Goal: Task Accomplishment & Management: Use online tool/utility

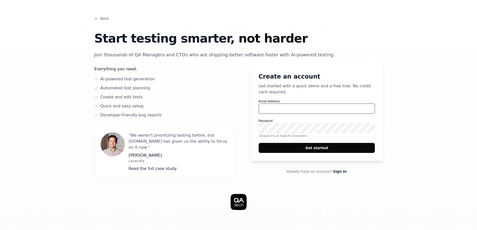
click at [288, 106] on input "Email Address" at bounding box center [316, 109] width 116 height 10
type input "[EMAIL_ADDRESS][DOMAIN_NAME]"
click at [258, 143] on button "Get started" at bounding box center [316, 148] width 116 height 10
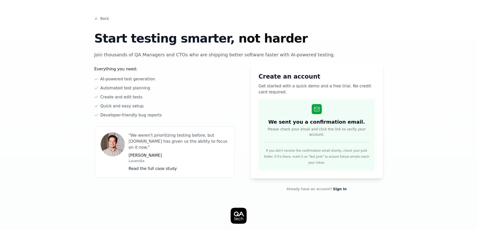
click at [102, 17] on link "Back" at bounding box center [101, 18] width 15 height 5
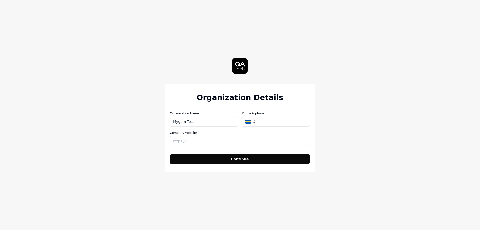
type input "Mygom Test"
type input "[URL]"
click at [170, 154] on button "Continue" at bounding box center [240, 159] width 140 height 10
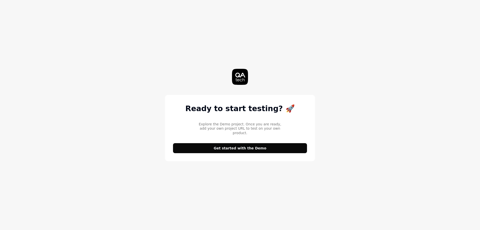
click at [248, 146] on button "Get started with the Demo" at bounding box center [240, 148] width 134 height 10
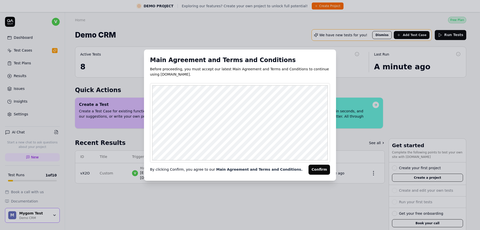
click at [321, 173] on button "Confirm" at bounding box center [320, 170] width 22 height 10
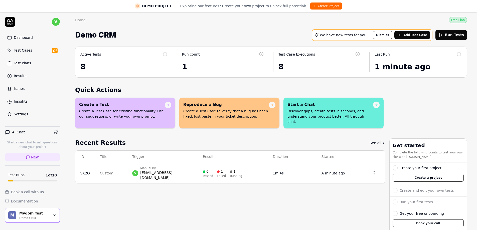
click at [24, 52] on div "Test Cases" at bounding box center [23, 50] width 19 height 5
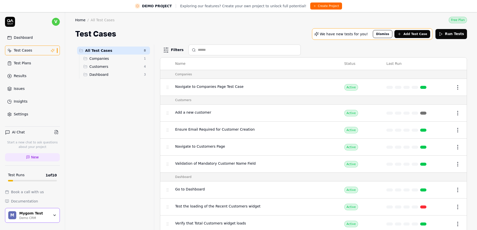
click at [28, 34] on link "Dashboard" at bounding box center [32, 38] width 55 height 10
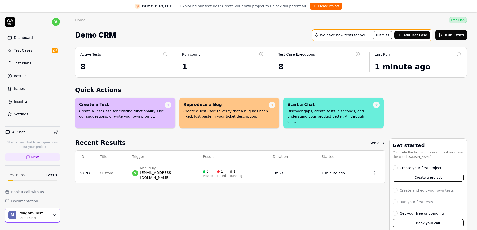
click at [318, 6] on button "Create Project" at bounding box center [326, 6] width 32 height 7
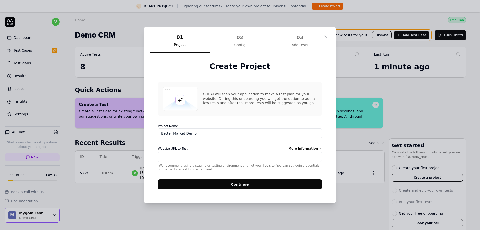
type input "Better Market Demo"
click at [239, 156] on input "Website URL to Test More Information" at bounding box center [240, 157] width 164 height 10
paste input "[URL][DOMAIN_NAME]"
type input "[URL][DOMAIN_NAME]"
click at [255, 181] on button "Continue" at bounding box center [240, 184] width 164 height 10
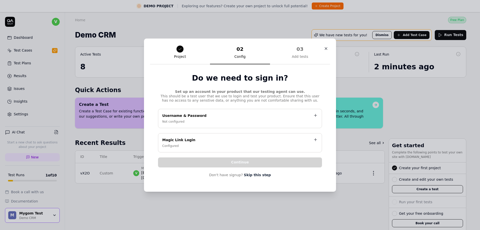
click at [260, 176] on link "Skip this step" at bounding box center [257, 174] width 27 height 5
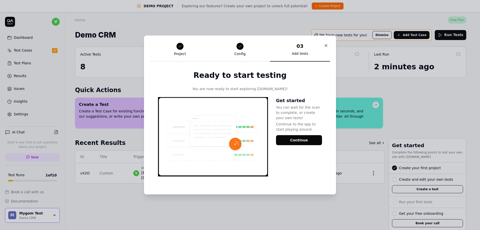
click at [296, 141] on button "Continue" at bounding box center [299, 140] width 46 height 10
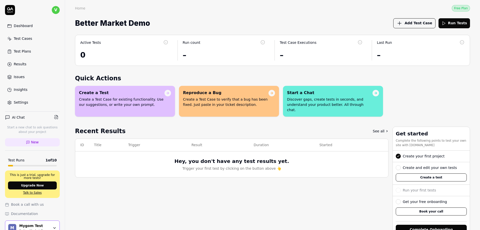
click at [26, 37] on div "Test Cases" at bounding box center [23, 38] width 19 height 5
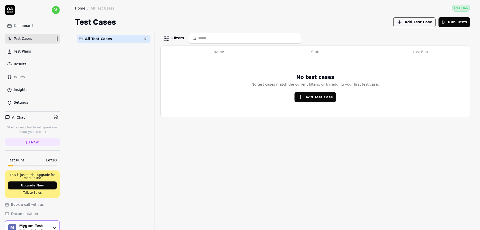
click at [28, 27] on div "Dashboard" at bounding box center [23, 25] width 19 height 5
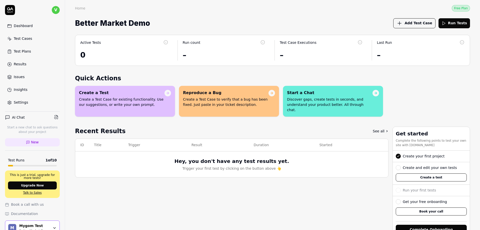
click at [423, 24] on span "Add Test Case" at bounding box center [419, 23] width 28 height 5
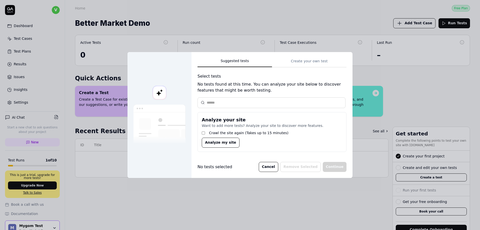
click at [307, 61] on div "Suggested tests Create your own test Select tests No tests found at this time. …" at bounding box center [272, 107] width 149 height 98
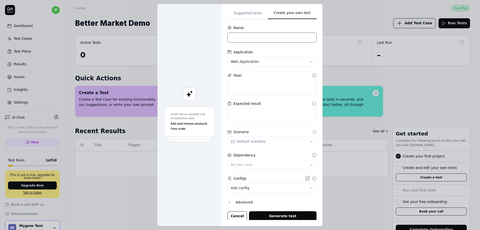
click at [250, 40] on input at bounding box center [272, 38] width 89 height 10
type input "Product access"
click at [263, 62] on div "**********" at bounding box center [240, 115] width 480 height 230
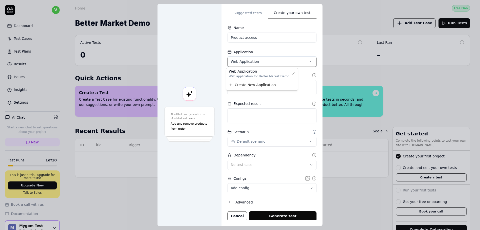
click at [265, 61] on div "**********" at bounding box center [240, 115] width 480 height 230
click at [262, 84] on textarea at bounding box center [272, 87] width 89 height 15
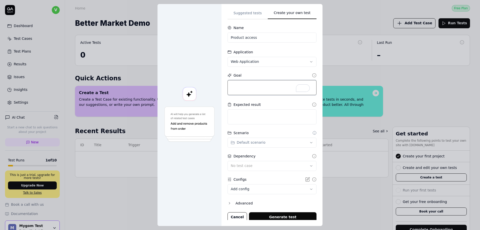
type textarea "*"
type textarea "T"
type textarea "*"
type textarea "Th"
type textarea "*"
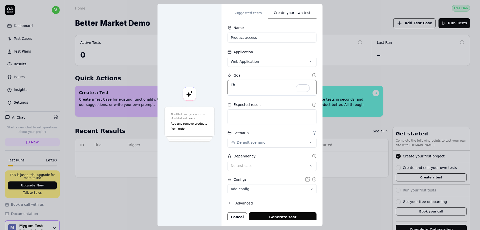
type textarea "The"
type textarea "*"
type textarea "The"
type textarea "*"
type textarea "The g"
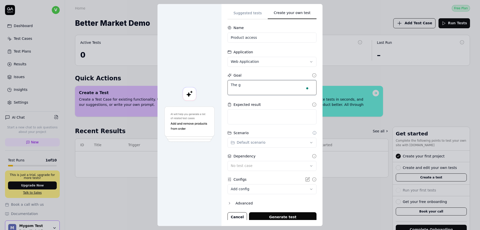
type textarea "*"
type textarea "The go"
type textarea "*"
type textarea "The goa"
type textarea "*"
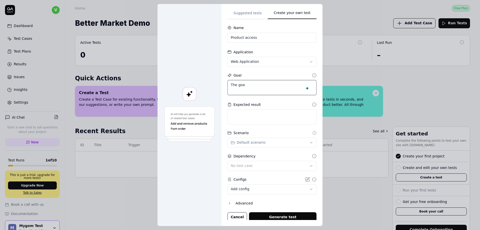
type textarea "The goal"
type textarea "*"
type textarea "The goal"
type textarea "*"
type textarea "The goal i"
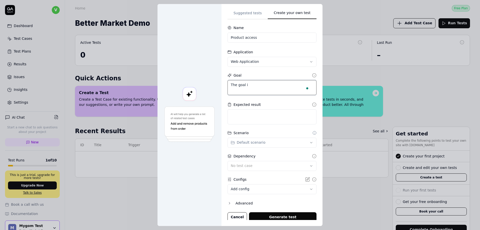
type textarea "*"
type textarea "The goal is"
type textarea "*"
type textarea "The goal is"
type textarea "*"
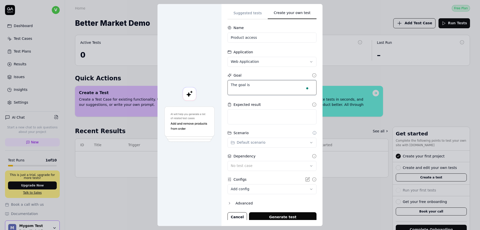
type textarea "The goal is t"
type textarea "*"
type textarea "The goal is to"
type textarea "*"
type textarea "The goal is to"
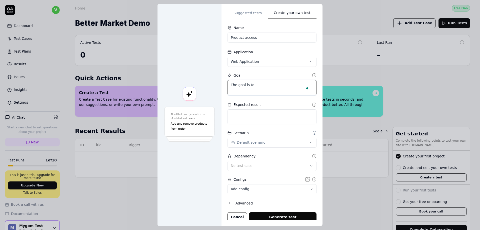
type textarea "*"
type textarea "The goal is to s"
type textarea "*"
type textarea "The goal is to su"
type textarea "*"
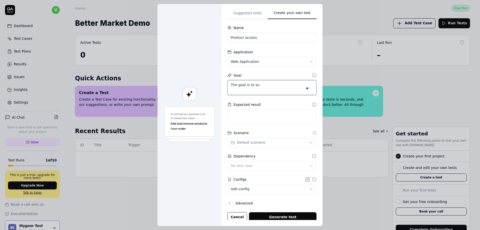
type textarea "The goal is to suc"
type textarea "*"
type textarea "The goal is to succ"
type textarea "*"
type textarea "The goal is to succe"
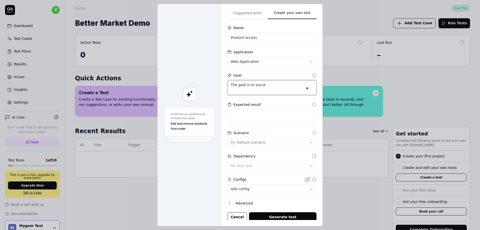
type textarea "*"
type textarea "The goal is to succes"
type textarea "*"
type textarea "The goal is to success"
type textarea "*"
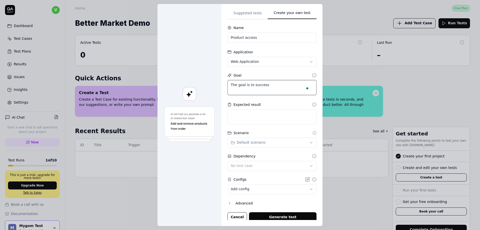
type textarea "The goal is to successf"
type textarea "*"
type textarea "The goal is to successfu"
type textarea "*"
type textarea "The goal is to successful"
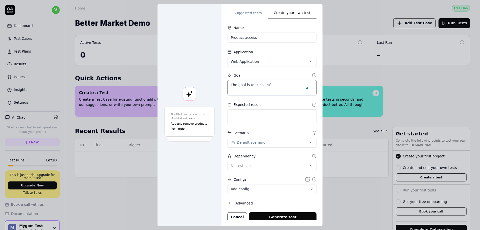
type textarea "*"
type textarea "The goal is to successfull"
type textarea "*"
type textarea "The goal is to successfully"
type textarea "*"
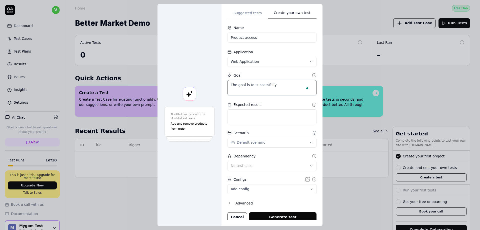
type textarea "The goal is to successfully"
type textarea "*"
type textarea "The goal is to successfully a"
type textarea "*"
type textarea "The goal is to successfully ac"
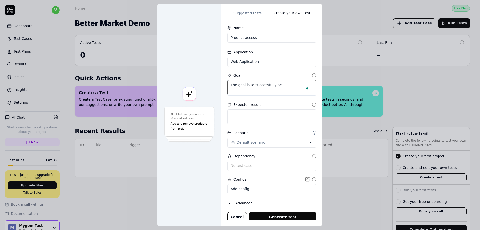
type textarea "*"
type textarea "The goal is to successfully acc"
type textarea "*"
type textarea "The goal is to successfully acce"
type textarea "*"
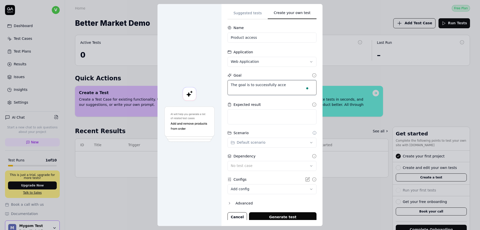
type textarea "The goal is to successfully acces"
type textarea "*"
type textarea "The goal is to successfully access"
type textarea "*"
type textarea "The goal is to successfully access"
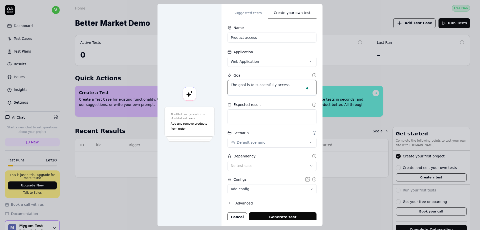
type textarea "*"
type textarea "The goal is to successfully access t"
type textarea "*"
type textarea "The goal is to successfully access th"
type textarea "*"
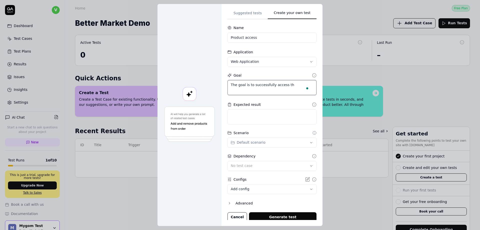
type textarea "The goal is to successfully access the"
type textarea "*"
type textarea "The goal is to successfully access the"
type textarea "*"
type textarea "The goal is to successfully access the p"
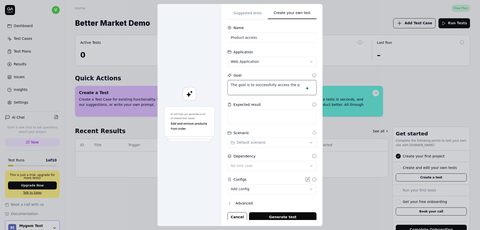
type textarea "*"
type textarea "The goal is to successfully access the pr"
type textarea "*"
type textarea "The goal is to successfully access the pro"
type textarea "*"
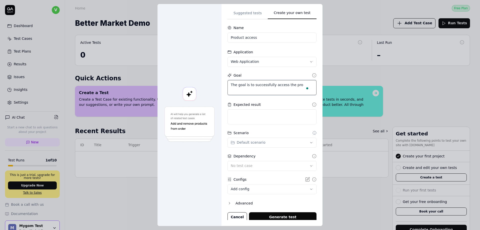
type textarea "The goal is to successfully access the prod"
type textarea "*"
type textarea "The goal is to successfully access the produ"
type textarea "*"
type textarea "The goal is to successfully access the produc"
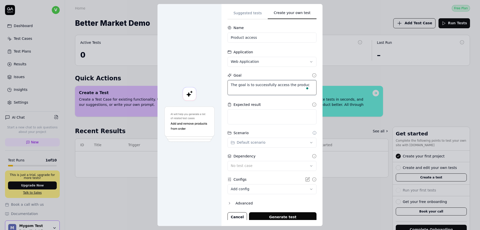
type textarea "*"
type textarea "The goal is to successfully access the product"
type textarea "*"
type textarea "The goal is to successfully access the product"
type textarea "*"
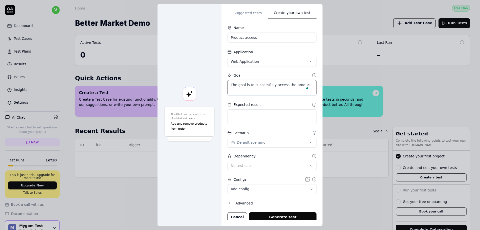
type textarea "The goal is to successfully access the product i"
type textarea "*"
type textarea "The goal is to successfully access the product in"
type textarea "*"
type textarea "The goal is to successfully access the product ine"
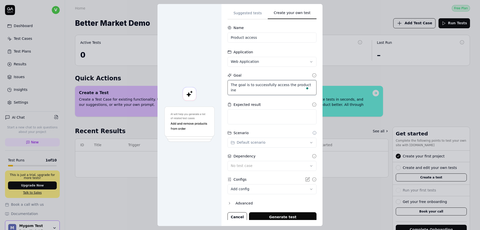
type textarea "*"
type textarea "The goal is to successfully access the product inen"
type textarea "*"
type textarea "The goal is to successfully access the product inene"
type textarea "*"
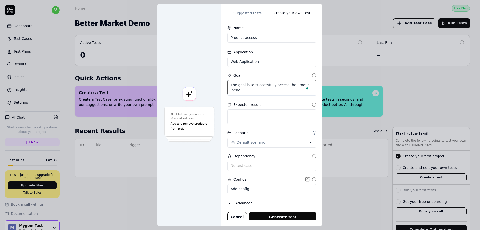
type textarea "The goal is to successfully access the product inen"
type textarea "*"
type textarea "The goal is to successfully access the product ine"
type textarea "*"
type textarea "The goal is to successfully access the product in"
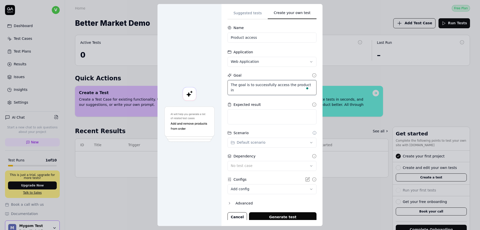
type textarea "*"
type textarea "The goal is to successfully access the product inn"
type textarea "*"
type textarea "The goal is to successfully access the product inne"
type textarea "*"
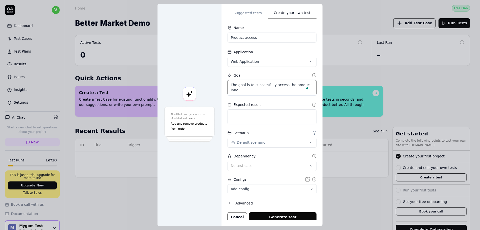
type textarea "The goal is to successfully access the product inner"
type textarea "*"
type textarea "The goal is to successfully access the product inner"
type textarea "*"
type textarea "The goal is to successfully access the product inner p"
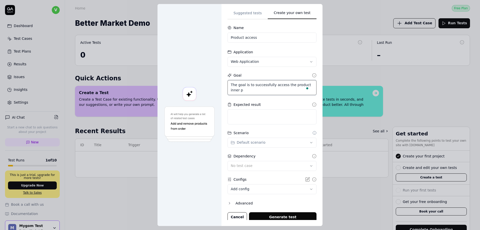
type textarea "*"
type textarea "The goal is to successfully access the product inner pa"
type textarea "*"
type textarea "The goal is to successfully access the product inner pag"
type textarea "*"
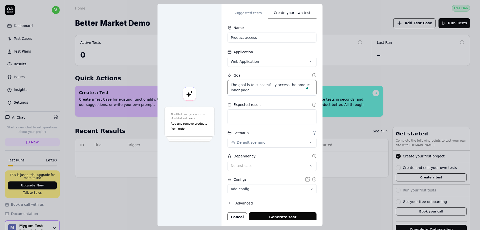
type textarea "The goal is to successfully access the product inner page"
type textarea "*"
type textarea "A"
type textarea "*"
type textarea "A"
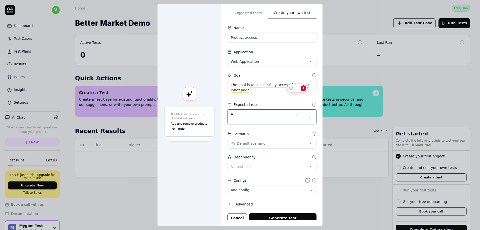
type textarea "*"
type textarea "A p"
type textarea "*"
type textarea "A"
type textarea "*"
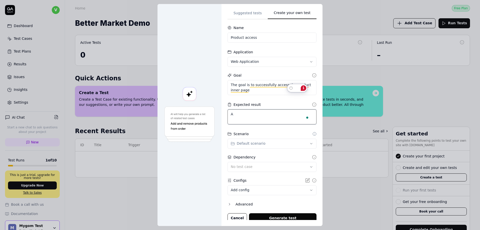
type textarea "A"
type textarea "*"
type textarea "An"
type textarea "*"
type textarea "An"
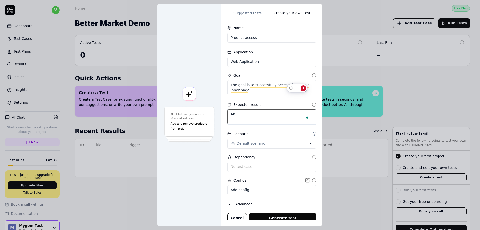
type textarea "*"
type textarea "An i"
type textarea "*"
type textarea "An in"
type textarea "*"
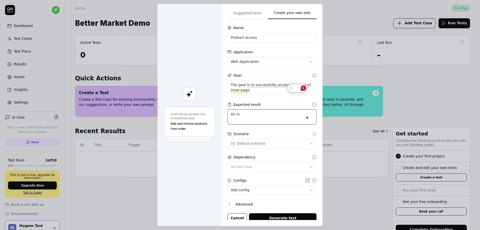
type textarea "An inn"
type textarea "*"
type textarea "I"
type textarea "*"
type textarea "I"
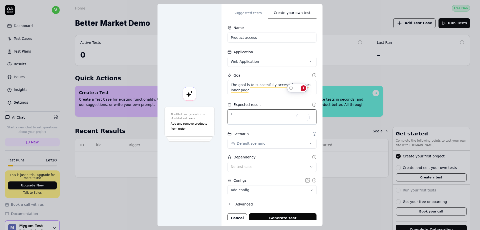
type textarea "*"
type textarea "I"
type textarea "*"
type textarea "I c"
type textarea "*"
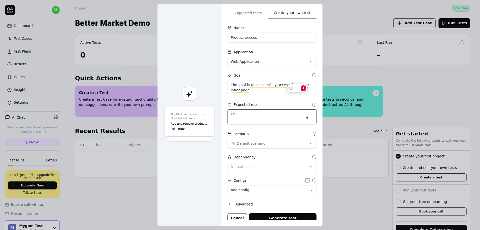
type textarea "I ca"
type textarea "*"
type textarea "I can"
type textarea "*"
type textarea "I can"
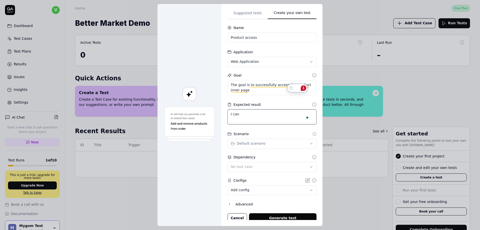
type textarea "*"
type textarea "I can w"
type textarea "*"
type textarea "I can"
type textarea "*"
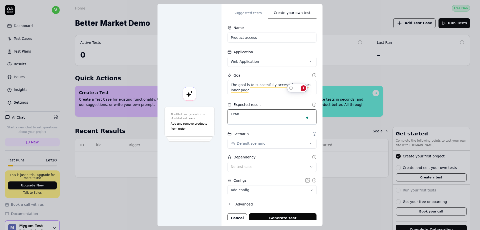
type textarea "I can v"
type textarea "*"
type textarea "I can vi"
type textarea "*"
type textarea "I can vie"
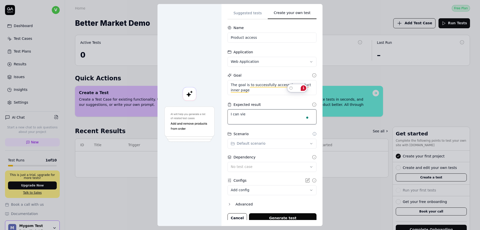
type textarea "*"
type textarea "I can view"
type textarea "*"
type textarea "I can view"
type textarea "*"
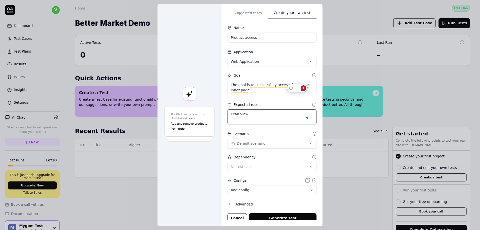
type textarea "I can view a"
type textarea "*"
type textarea "I can view an"
type textarea "*"
type textarea "I can view and"
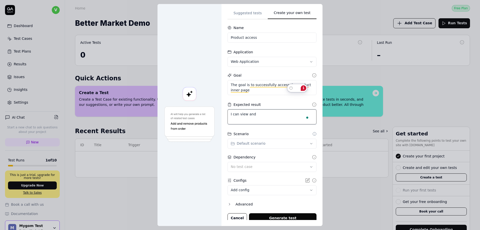
type textarea "*"
type textarea "I can view and"
type textarea "*"
type textarea "I can view and i"
type textarea "*"
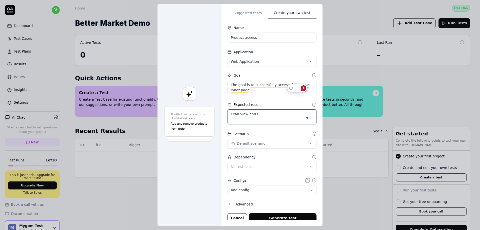
type textarea "I can view and in"
type textarea "*"
type textarea "I can view and int"
type textarea "*"
type textarea "I can view and inte"
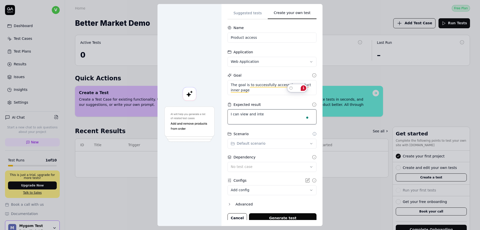
type textarea "*"
type textarea "I can view and inter"
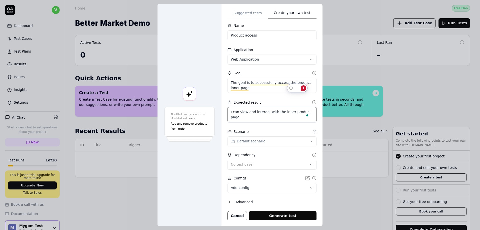
scroll to position [3, 0]
click at [260, 146] on form "**********" at bounding box center [272, 121] width 89 height 198
click at [265, 142] on div "**********" at bounding box center [240, 115] width 480 height 230
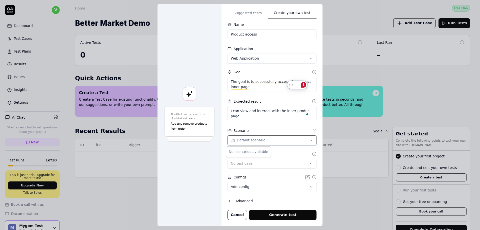
click at [267, 141] on div "**********" at bounding box center [240, 115] width 480 height 230
click at [271, 165] on div "No test case" at bounding box center [270, 163] width 78 height 5
click at [273, 164] on div "No test case" at bounding box center [270, 163] width 78 height 5
click at [231, 200] on button "Advanced" at bounding box center [272, 201] width 89 height 6
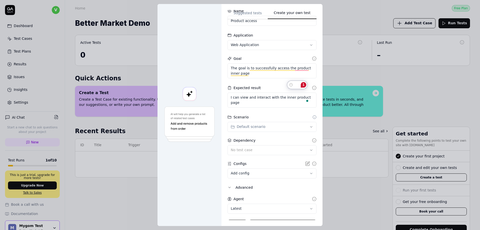
scroll to position [27, 0]
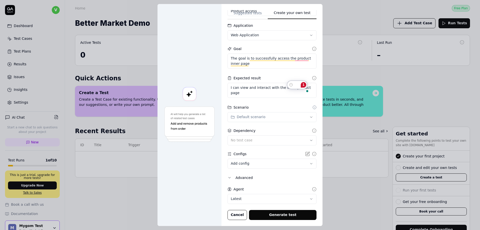
click at [243, 197] on body "v Dashboard Test Cases Test Plans Results Issues Insights Settings AI Chat Star…" at bounding box center [240, 115] width 480 height 230
click at [278, 216] on button "Generate test" at bounding box center [283, 215] width 68 height 10
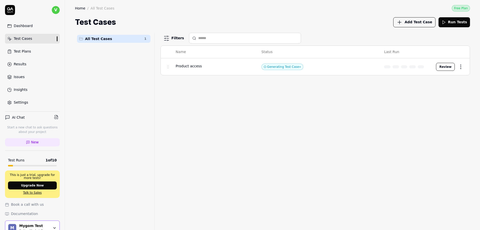
click at [332, 66] on td "Generating Test Case »" at bounding box center [318, 66] width 123 height 17
click at [451, 67] on button "Review" at bounding box center [445, 67] width 19 height 8
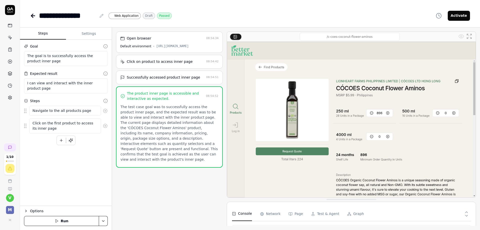
click at [184, 42] on div "Open browser 08:54:34 Default environment [URL][DOMAIN_NAME]" at bounding box center [169, 42] width 107 height 21
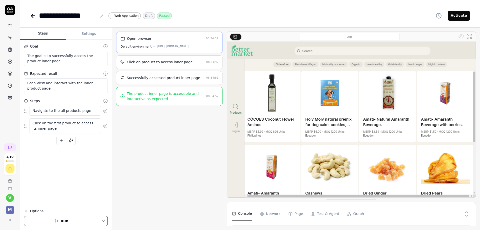
click at [180, 64] on div "Click on product to access inner page" at bounding box center [160, 62] width 66 height 5
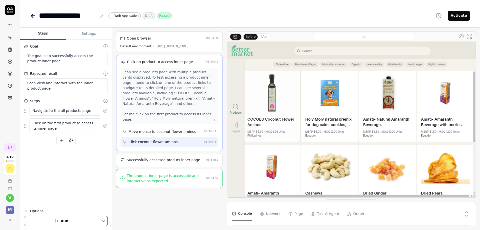
click at [182, 44] on div "[URL][DOMAIN_NAME]" at bounding box center [172, 46] width 33 height 5
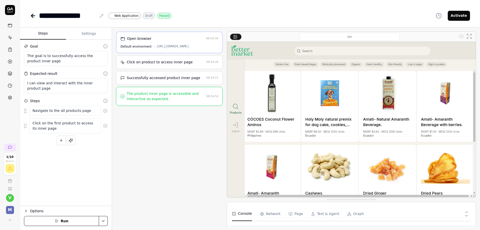
click at [33, 15] on icon at bounding box center [33, 16] width 6 height 6
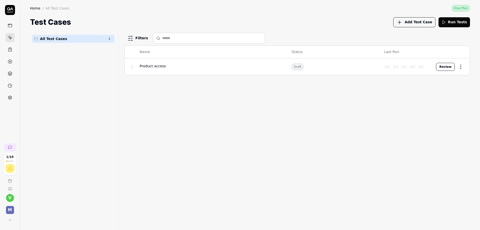
click at [425, 24] on span "Add Test Case" at bounding box center [419, 22] width 28 height 5
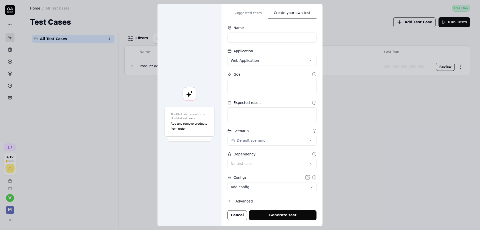
click at [304, 62] on div "**********" at bounding box center [272, 115] width 89 height 210
click at [255, 39] on input at bounding box center [272, 38] width 89 height 10
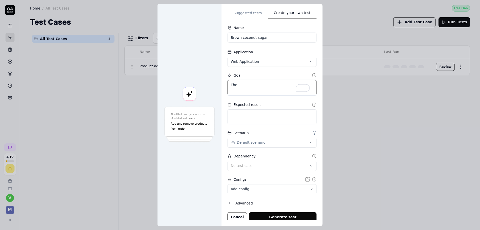
click at [258, 88] on textarea "The" at bounding box center [272, 87] width 89 height 15
drag, startPoint x: 279, startPoint y: 91, endPoint x: 266, endPoint y: 91, distance: 13.3
click at [266, 91] on textarea "The goal is to successfully use the search input, to search for a "Brown coconu…" at bounding box center [272, 87] width 89 height 15
click at [294, 90] on textarea "The goal is to successfully use the search input, to search for a "Coconut suga…" at bounding box center [272, 87] width 89 height 15
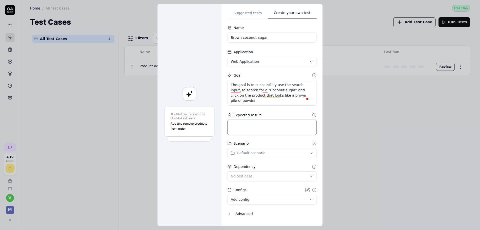
click at [290, 131] on textarea at bounding box center [272, 127] width 89 height 15
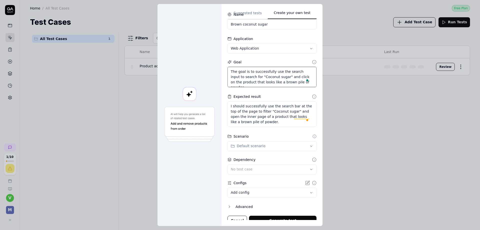
scroll to position [19, 0]
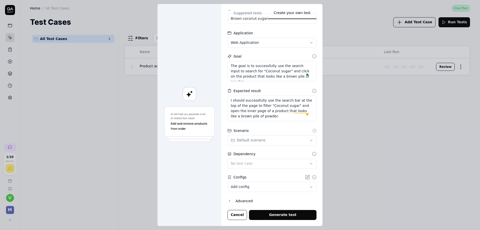
click at [282, 216] on button "Generate test" at bounding box center [283, 215] width 68 height 10
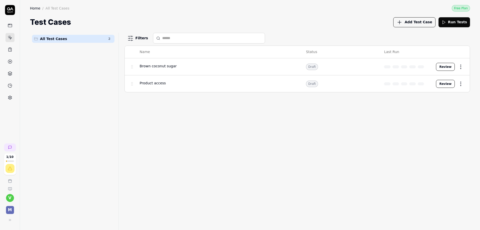
click at [442, 66] on button "Review" at bounding box center [445, 67] width 19 height 8
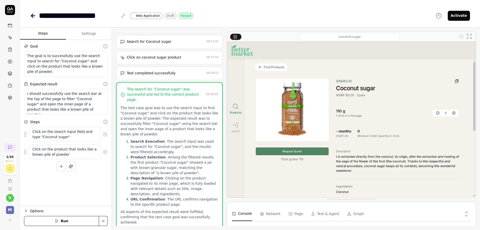
scroll to position [19, 0]
click at [161, 43] on div "Search for Coconut sugar" at bounding box center [149, 42] width 45 height 5
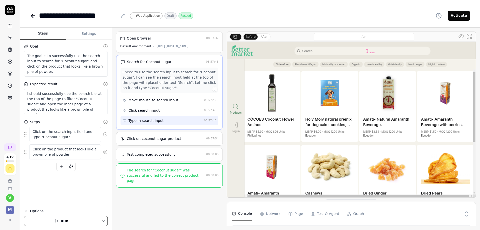
click at [162, 47] on div "[URL][DOMAIN_NAME]" at bounding box center [172, 46] width 33 height 5
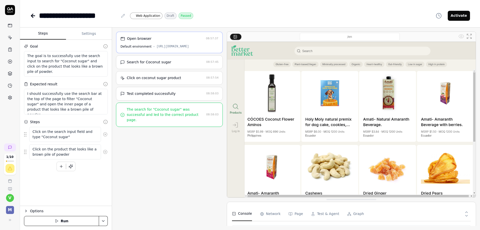
click at [166, 61] on div "Search for Coconut sugar" at bounding box center [149, 62] width 45 height 5
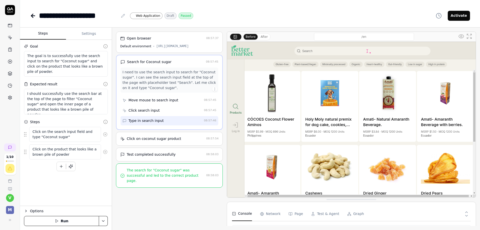
click at [168, 142] on div "Click on coconut sugar product 08:57:54" at bounding box center [169, 139] width 107 height 14
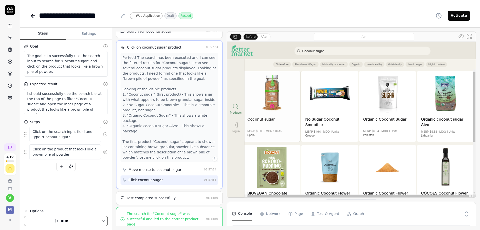
click at [167, 195] on div "Test completed successfully 08:58:03" at bounding box center [169, 198] width 107 height 14
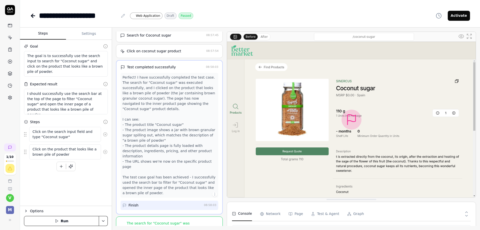
scroll to position [36, 0]
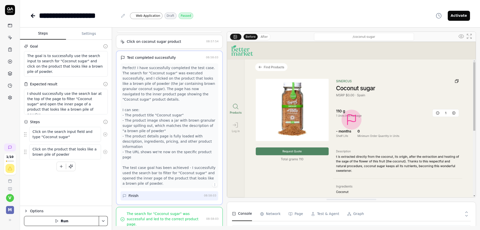
click at [170, 211] on div "The search for "Coconut sugar" was successful and led to the correct product pa…" at bounding box center [166, 219] width 78 height 16
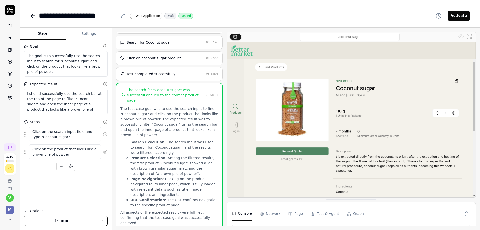
scroll to position [0, 0]
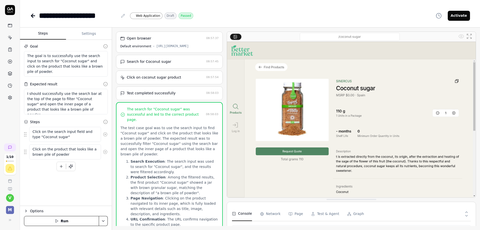
click at [169, 38] on div "Open browser" at bounding box center [162, 38] width 84 height 5
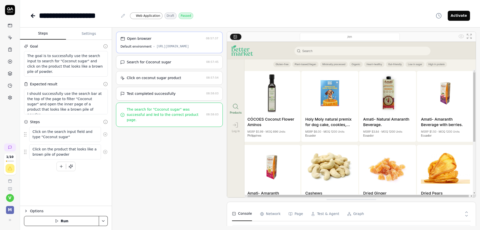
click at [153, 58] on div "Search for Coconut sugar 08:57:45" at bounding box center [169, 62] width 107 height 14
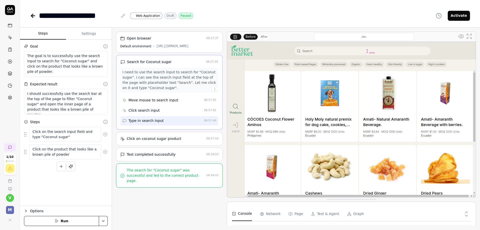
click at [161, 139] on div "Click on coconut sugar product" at bounding box center [154, 138] width 55 height 5
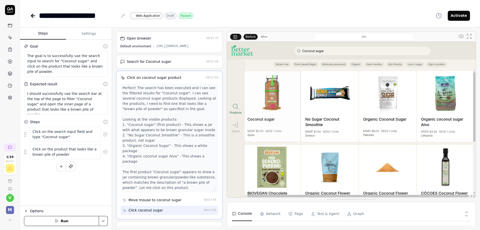
click at [157, 51] on div "Open browser 08:57:37 Default environment [URL][DOMAIN_NAME]" at bounding box center [169, 42] width 107 height 21
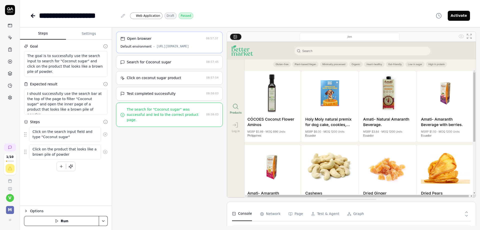
click at [149, 62] on div "Search for Coconut sugar" at bounding box center [149, 62] width 45 height 5
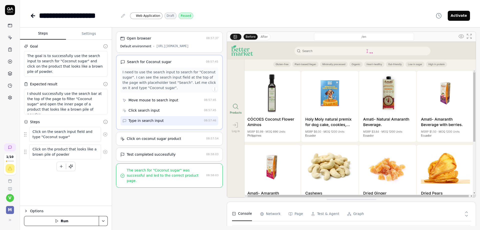
click at [149, 141] on div "Click on coconut sugar product" at bounding box center [154, 138] width 55 height 5
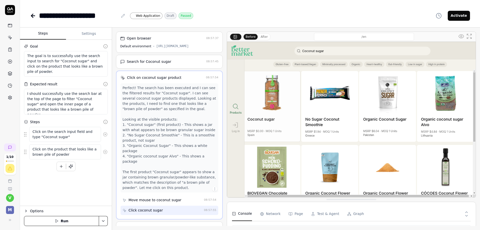
scroll to position [30, 0]
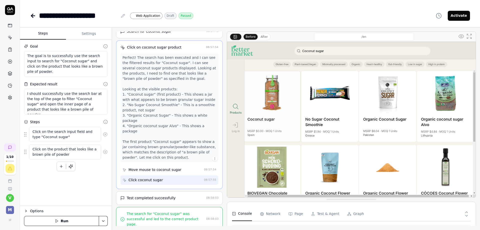
click at [167, 198] on div "Test completed successfully" at bounding box center [151, 197] width 49 height 5
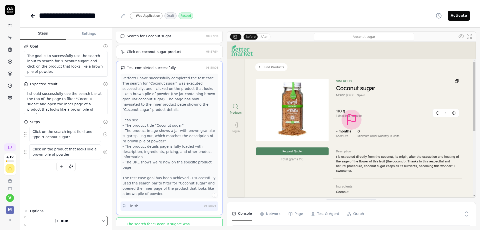
scroll to position [36, 0]
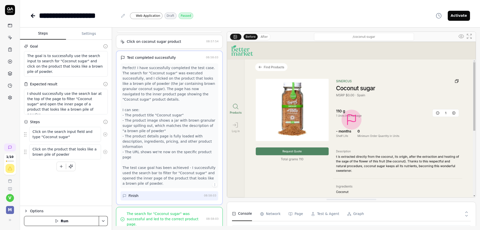
click at [273, 216] on Requests "Network" at bounding box center [270, 214] width 21 height 14
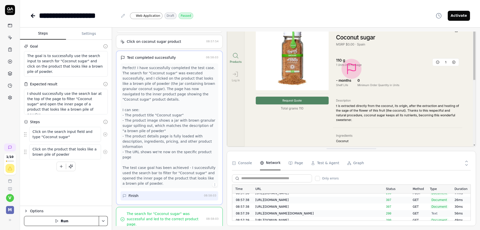
scroll to position [0, 0]
click at [298, 164] on button "Page" at bounding box center [296, 163] width 15 height 14
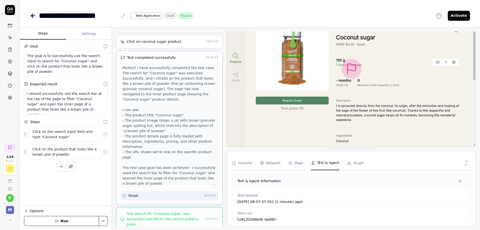
click at [324, 160] on button "Test & Agent" at bounding box center [325, 163] width 28 height 14
click at [357, 164] on button "Graph" at bounding box center [355, 163] width 17 height 14
